Goal: Task Accomplishment & Management: Manage account settings

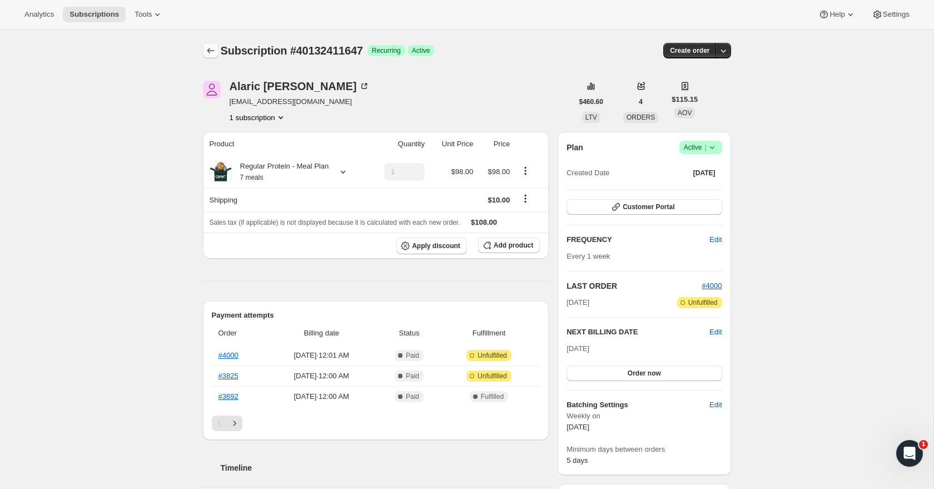
click at [213, 49] on icon "Subscriptions" at bounding box center [210, 50] width 11 height 11
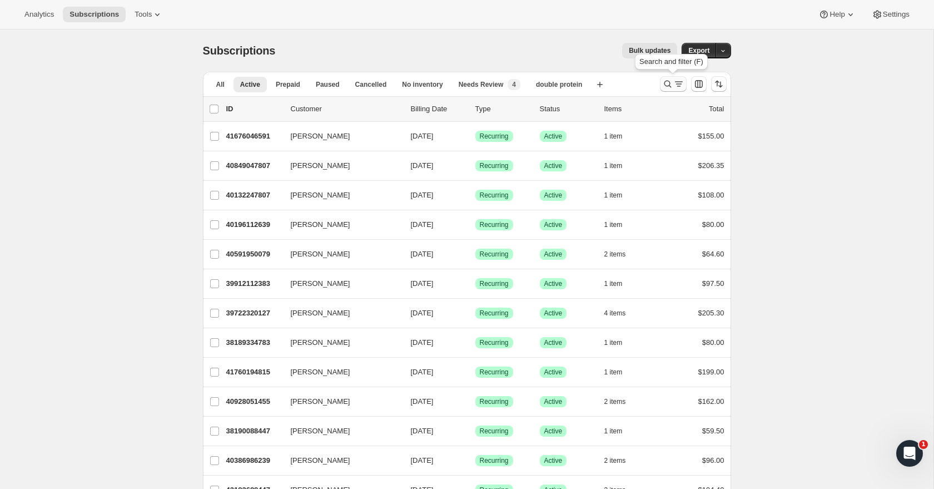
click at [672, 81] on icon "Search and filter results" at bounding box center [667, 83] width 11 height 11
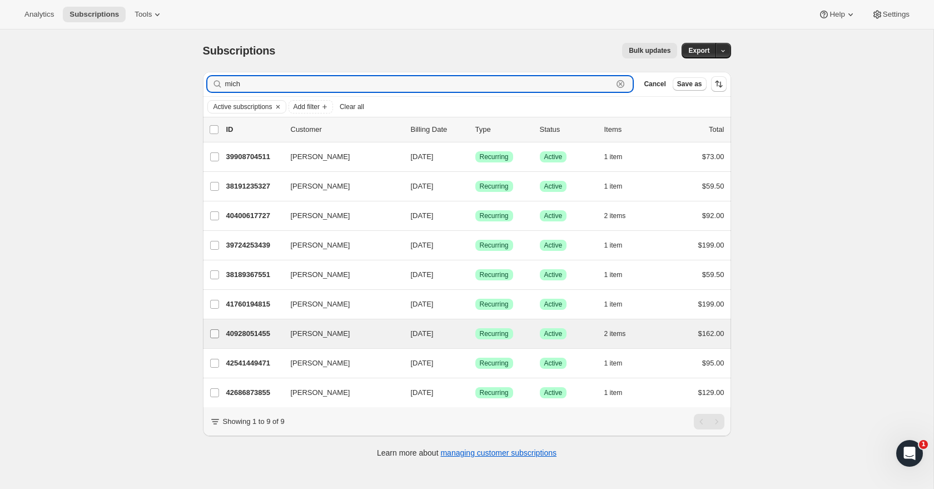
type input "mich"
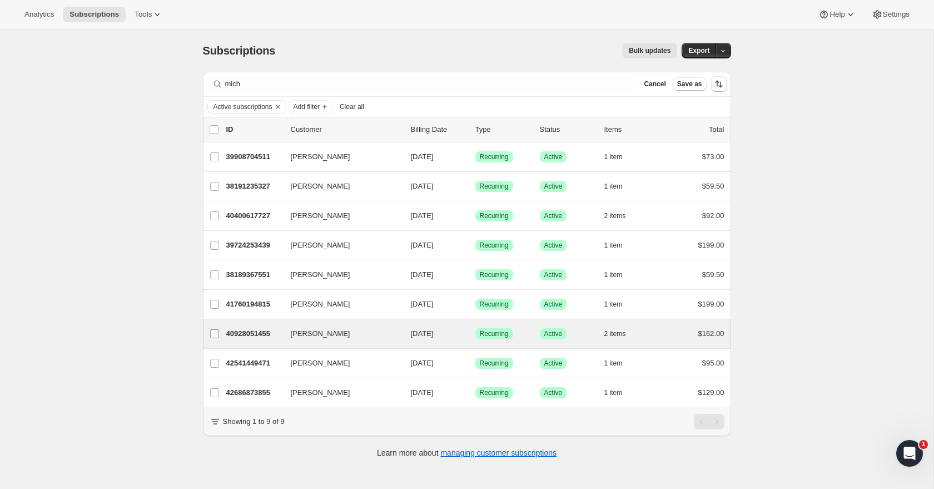
click at [216, 335] on input "[PERSON_NAME]" at bounding box center [214, 333] width 9 height 9
checkbox input "true"
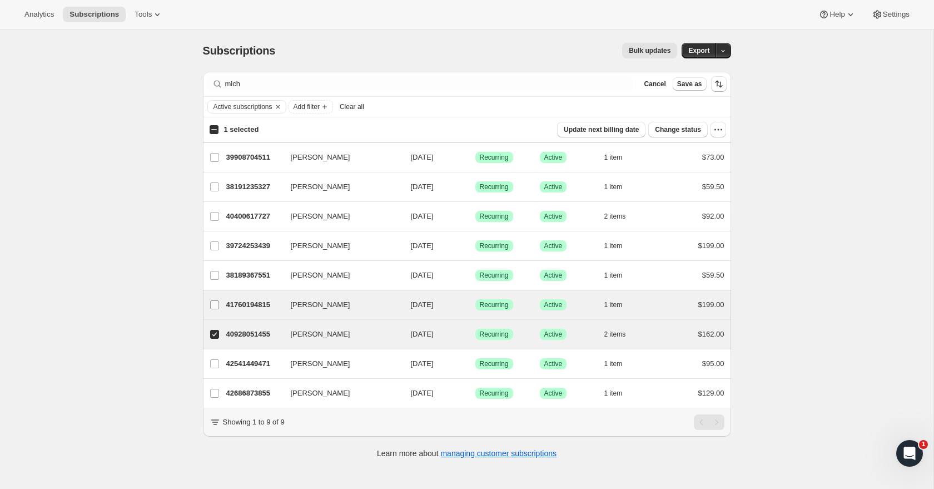
click at [216, 305] on input "[PERSON_NAME]" at bounding box center [214, 304] width 9 height 9
click at [254, 307] on p "41760194815" at bounding box center [254, 304] width 56 height 11
checkbox input "false"
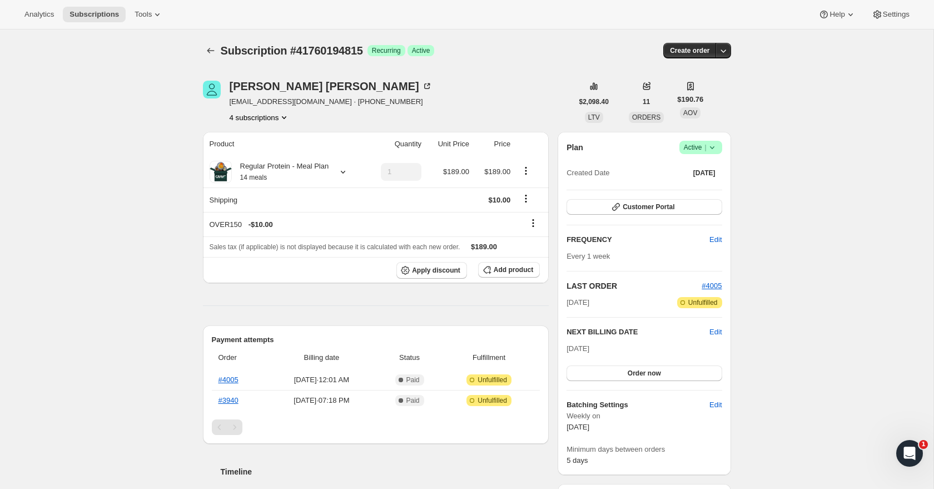
click at [710, 144] on icon at bounding box center [712, 147] width 11 height 11
click at [706, 185] on span "Cancel subscription" at bounding box center [697, 188] width 63 height 8
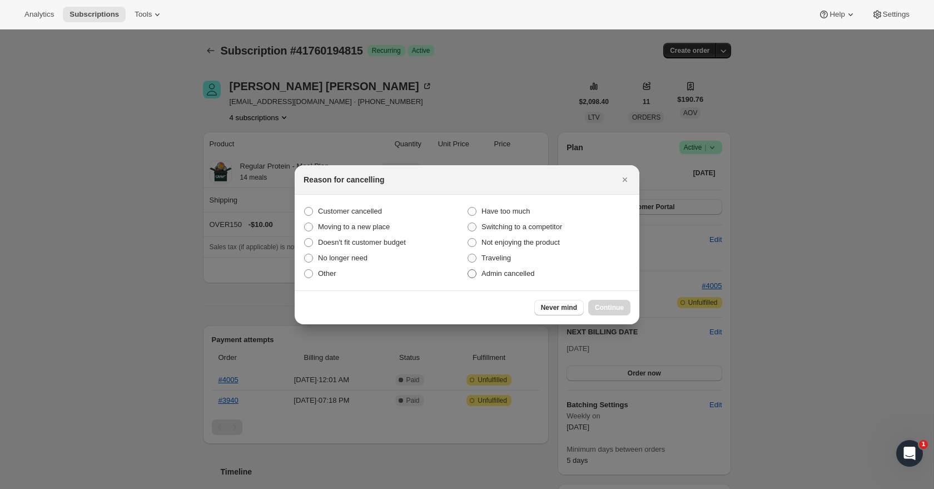
click at [530, 272] on span "Admin cancelled" at bounding box center [508, 273] width 53 height 8
click at [468, 270] on input "Admin cancelled" at bounding box center [468, 269] width 1 height 1
radio input "true"
click at [607, 296] on div "Never mind Continue" at bounding box center [467, 307] width 345 height 34
click at [606, 311] on span "Continue" at bounding box center [609, 307] width 29 height 9
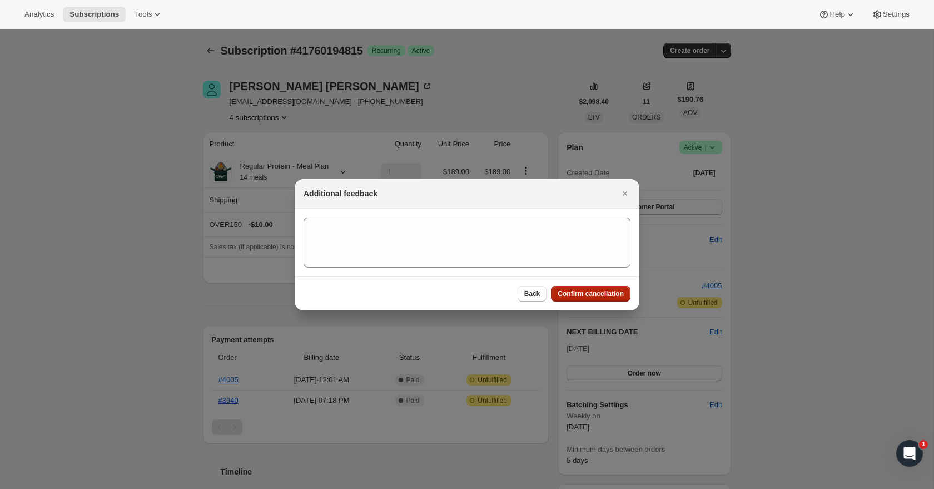
click at [591, 297] on span "Confirm cancellation" at bounding box center [591, 293] width 66 height 9
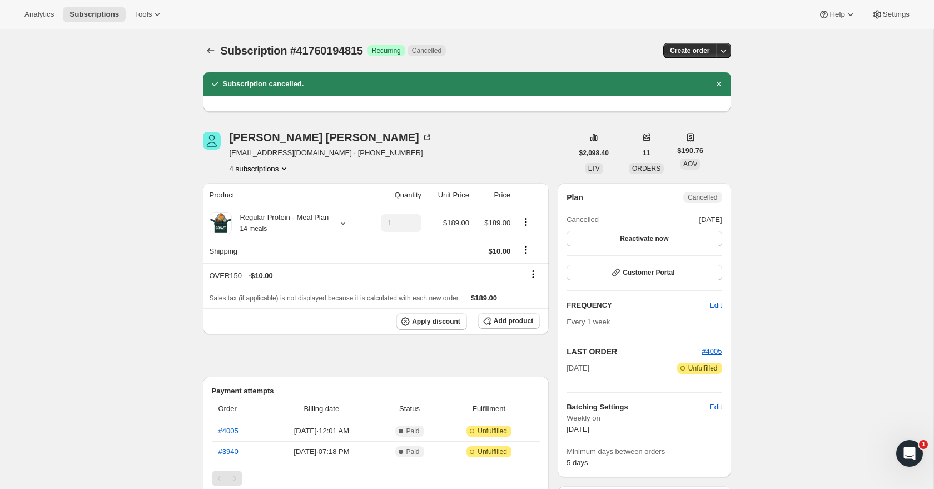
click at [284, 168] on icon "Product actions" at bounding box center [284, 168] width 11 height 11
click at [277, 193] on span "39724253439" at bounding box center [259, 189] width 77 height 11
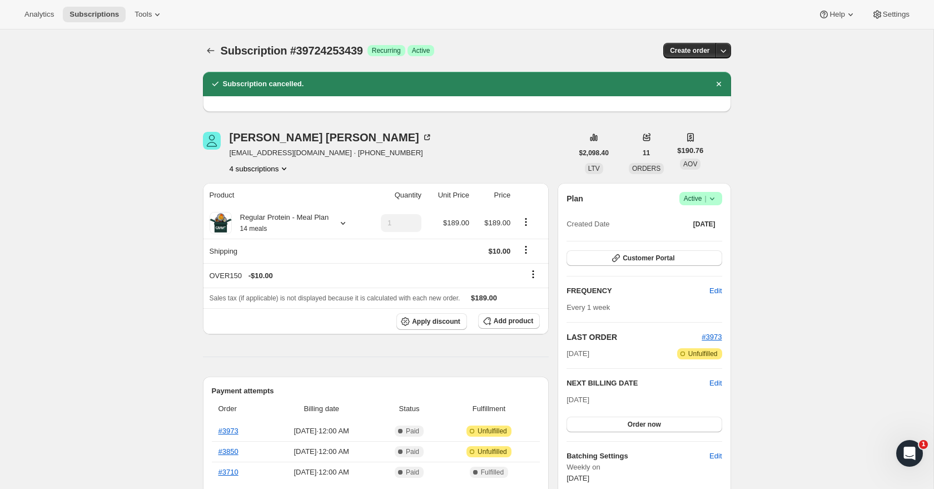
click at [272, 168] on button "4 subscriptions" at bounding box center [260, 168] width 61 height 11
click at [269, 205] on span "40192475391" at bounding box center [257, 208] width 77 height 11
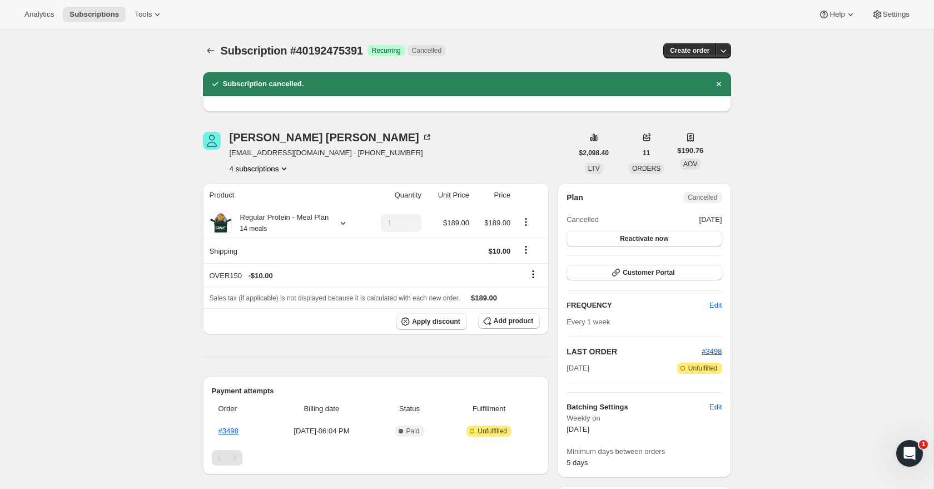
click at [266, 167] on button "4 subscriptions" at bounding box center [260, 168] width 61 height 11
click at [265, 223] on span "40928051455" at bounding box center [242, 227] width 44 height 8
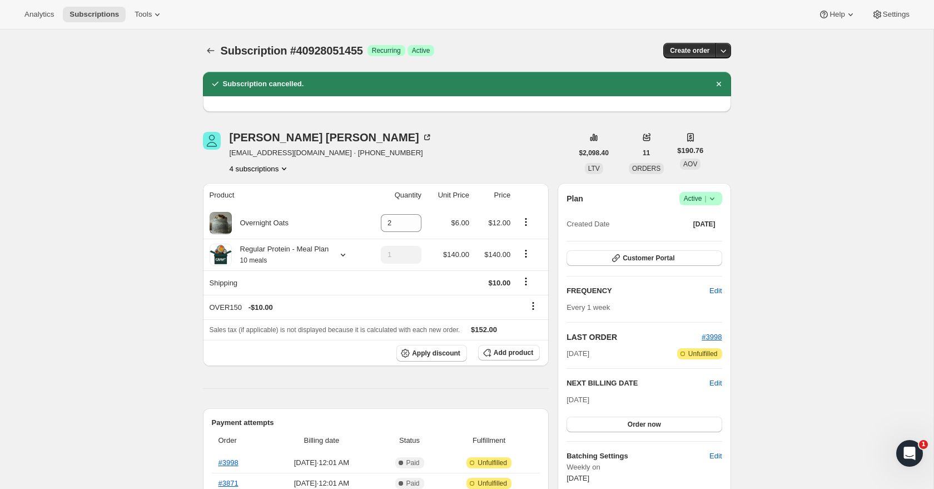
click at [715, 195] on icon at bounding box center [712, 198] width 11 height 11
click at [707, 238] on span "Cancel subscription" at bounding box center [697, 239] width 63 height 8
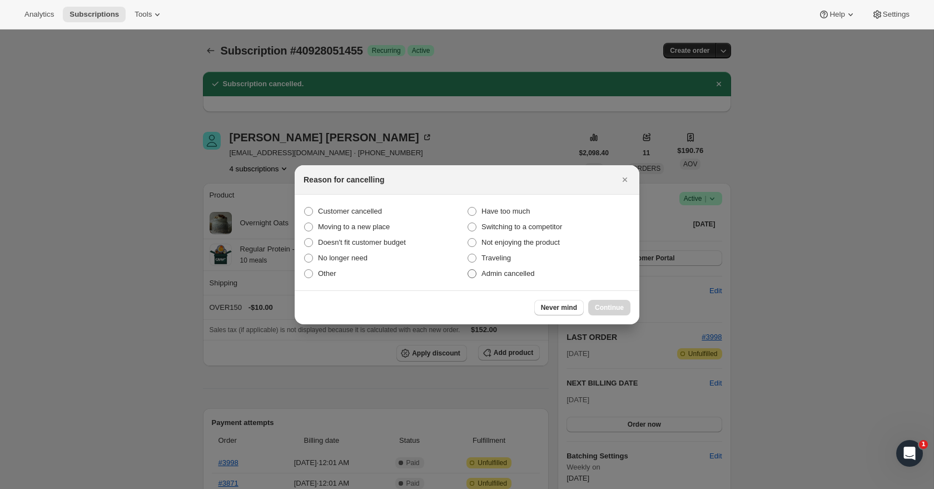
click at [501, 270] on span "Admin cancelled" at bounding box center [508, 273] width 53 height 8
click at [468, 270] on input "Admin cancelled" at bounding box center [468, 269] width 1 height 1
radio input "true"
click at [619, 306] on span "Continue" at bounding box center [609, 307] width 29 height 9
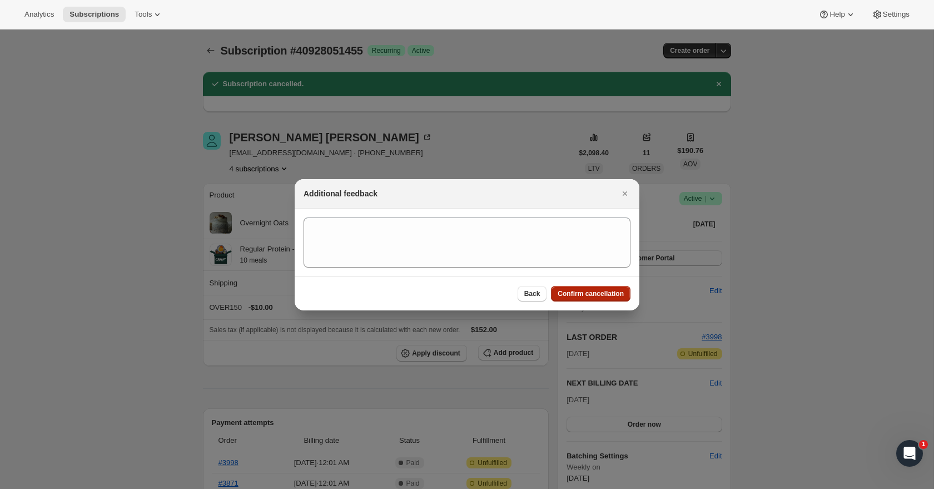
click at [606, 297] on span "Confirm cancellation" at bounding box center [591, 293] width 66 height 9
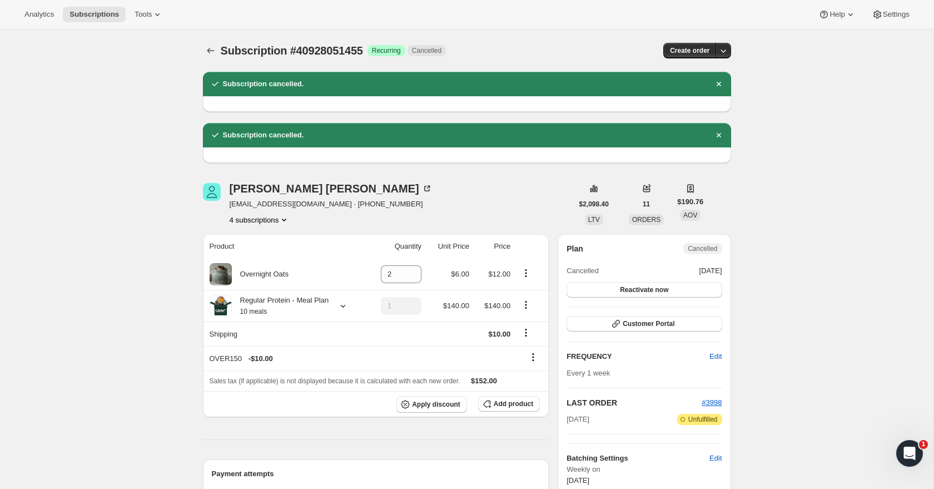
click at [267, 222] on button "4 subscriptions" at bounding box center [260, 219] width 61 height 11
click at [275, 299] on span "41760194815" at bounding box center [258, 297] width 77 height 11
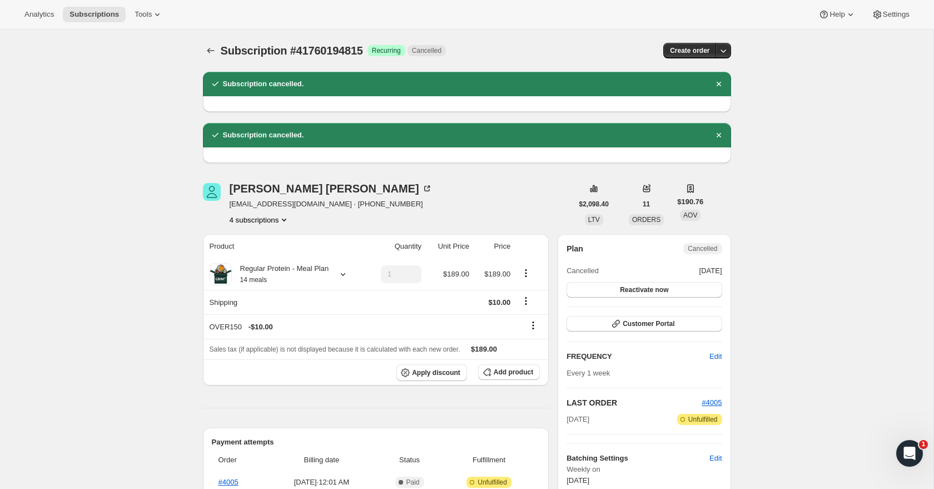
click at [284, 219] on icon "Product actions" at bounding box center [284, 219] width 11 height 11
click at [286, 244] on span "39724253439" at bounding box center [259, 240] width 77 height 11
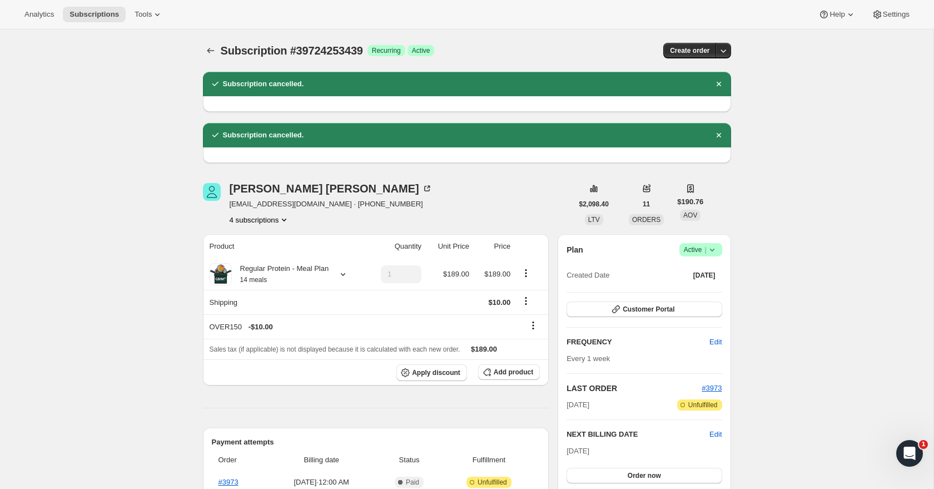
click at [271, 222] on button "4 subscriptions" at bounding box center [260, 219] width 61 height 11
click at [271, 254] on span "40192475391" at bounding box center [257, 259] width 77 height 11
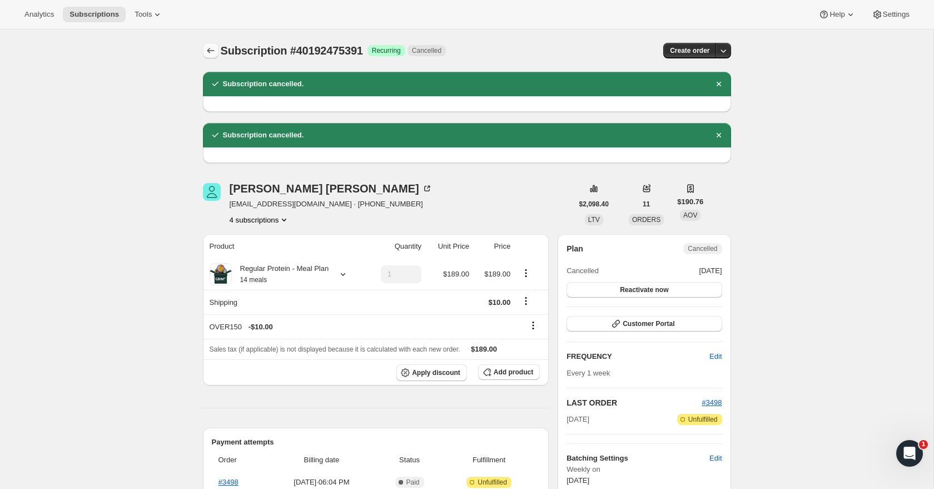
click at [211, 52] on icon "Subscriptions" at bounding box center [210, 50] width 11 height 11
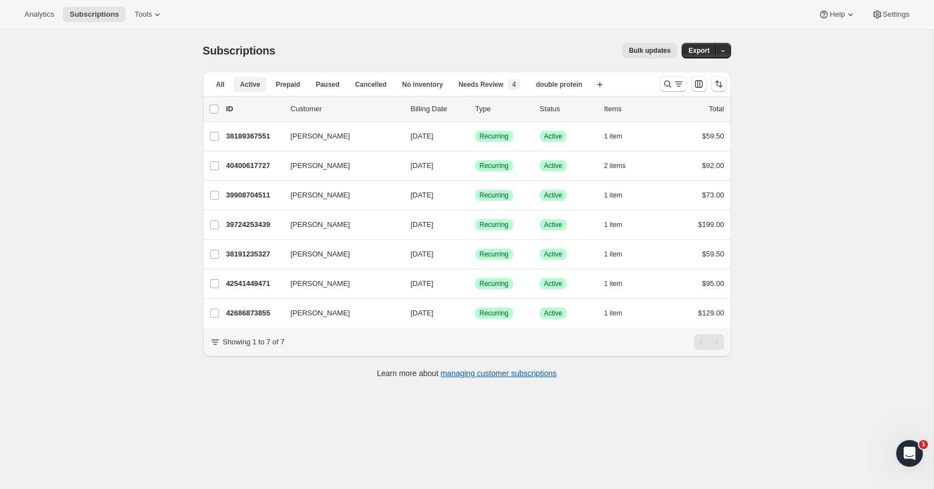
click at [257, 86] on span "Active" at bounding box center [250, 84] width 20 height 9
click at [664, 88] on icon "Search and filter results" at bounding box center [667, 83] width 11 height 11
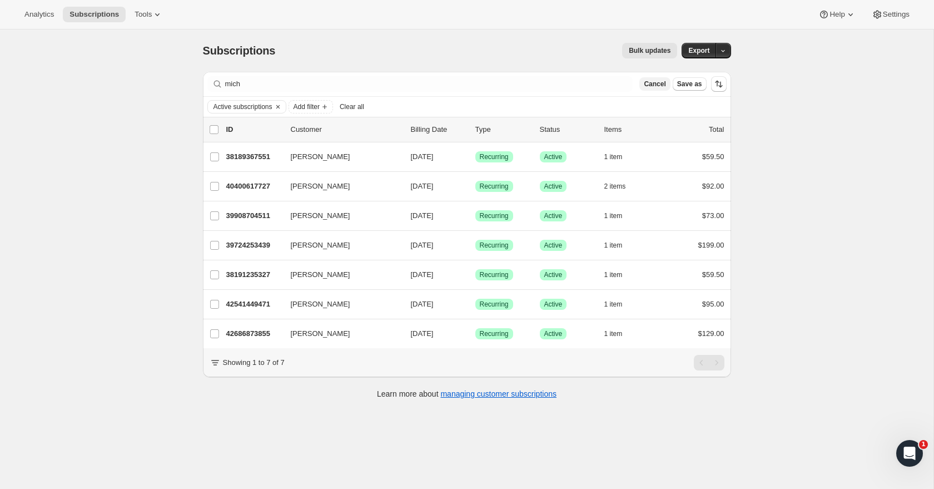
click at [649, 86] on span "Cancel" at bounding box center [655, 84] width 22 height 9
